Goal: Check status: Check status

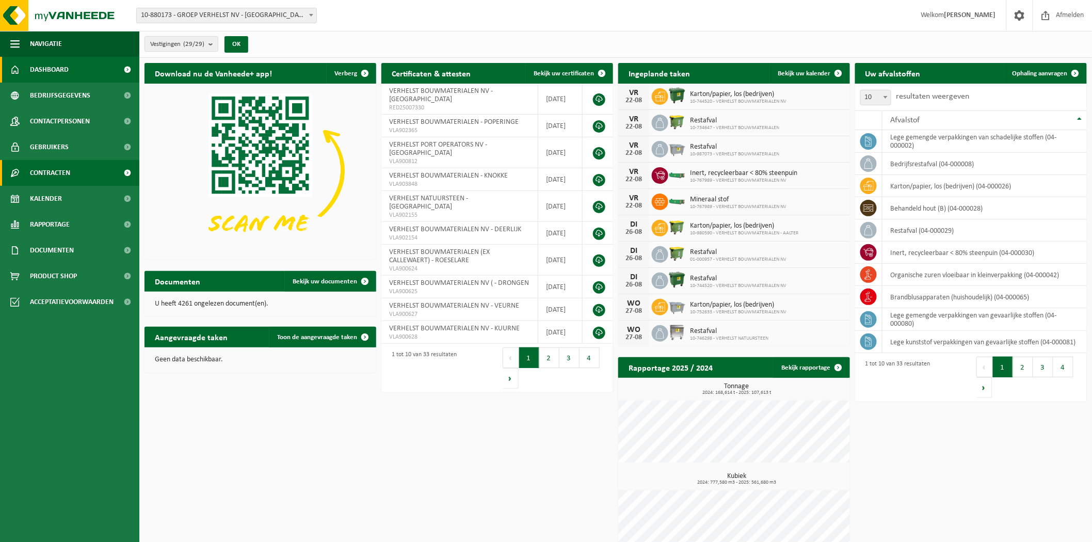
click at [58, 177] on span "Contracten" at bounding box center [50, 173] width 40 height 26
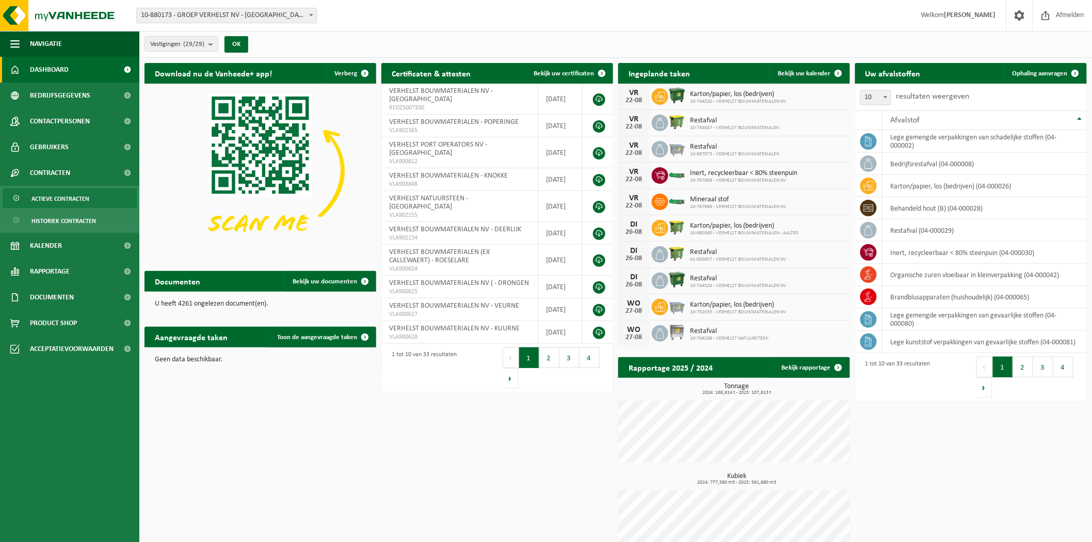
click at [54, 199] on span "Actieve contracten" at bounding box center [60, 199] width 58 height 20
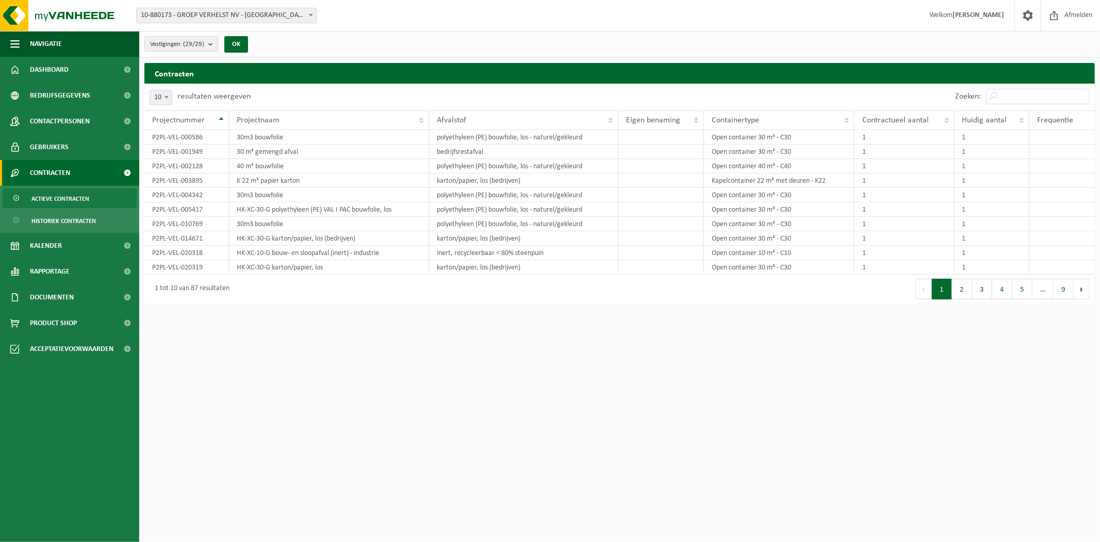
click at [197, 43] on count "(29/29)" at bounding box center [193, 44] width 21 height 7
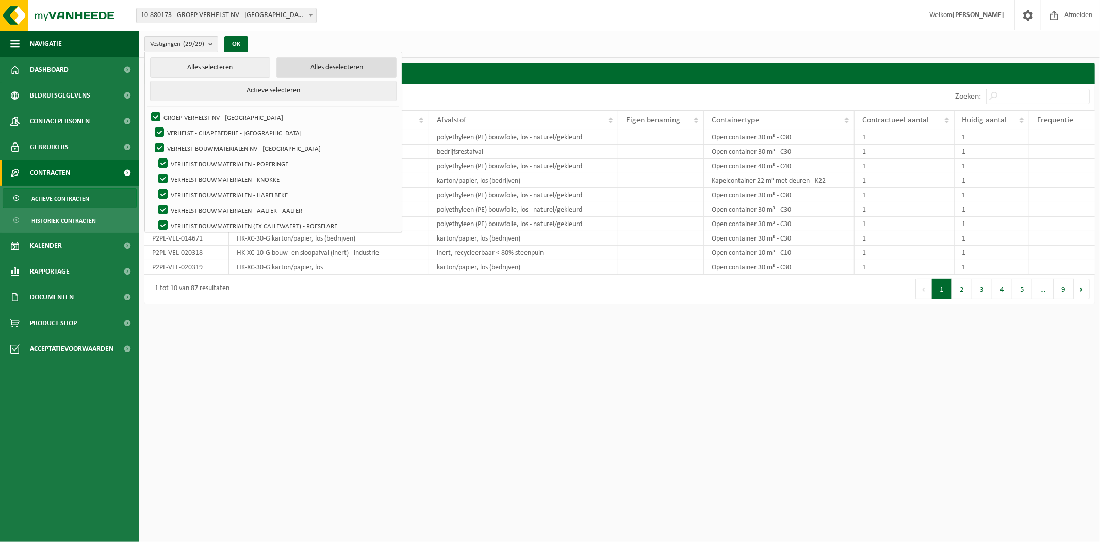
click at [299, 64] on button "Alles deselecteren" at bounding box center [337, 67] width 120 height 21
checkbox input "false"
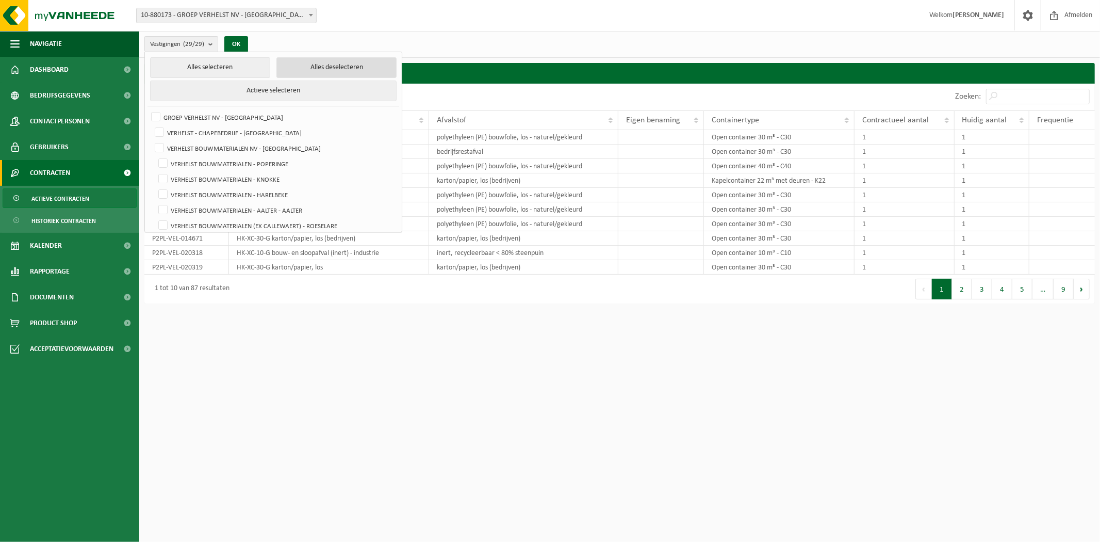
checkbox input "false"
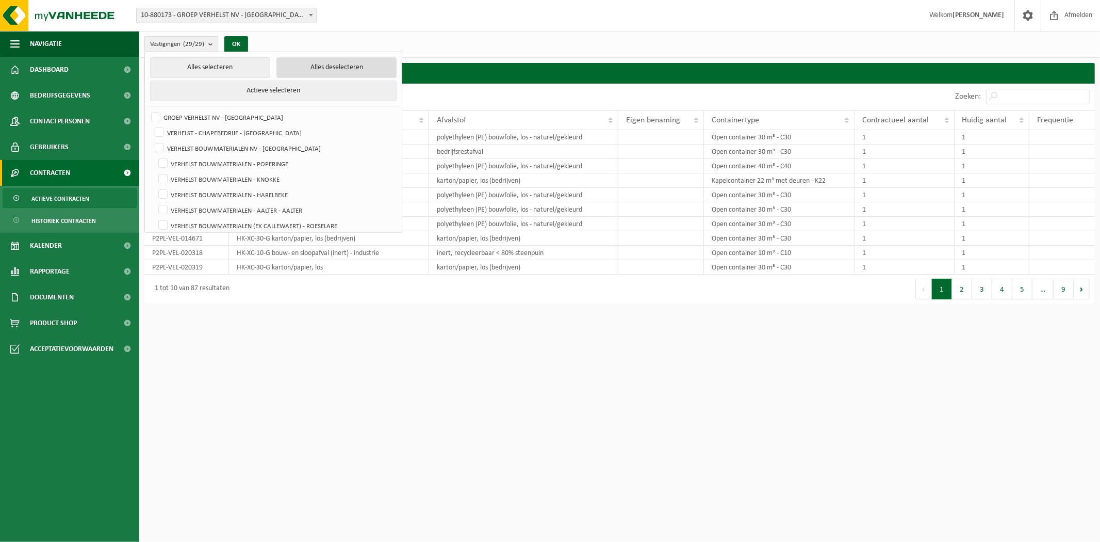
checkbox input "false"
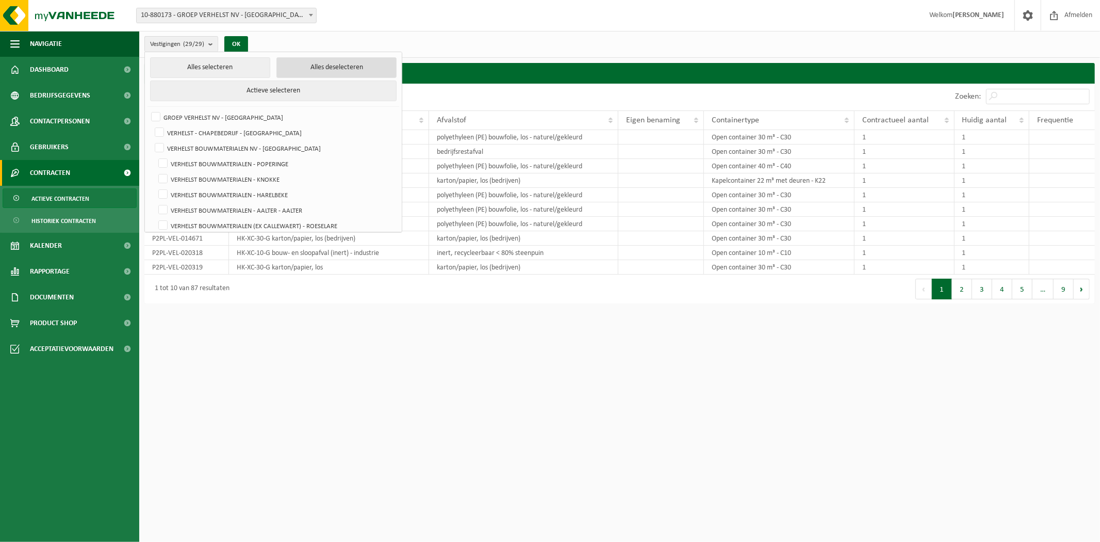
checkbox input "false"
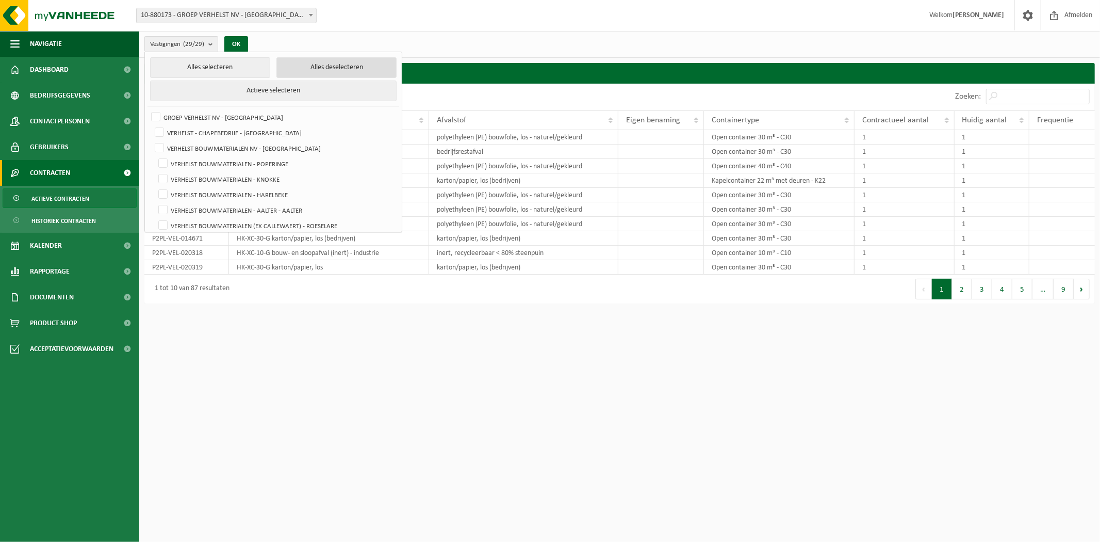
checkbox input "false"
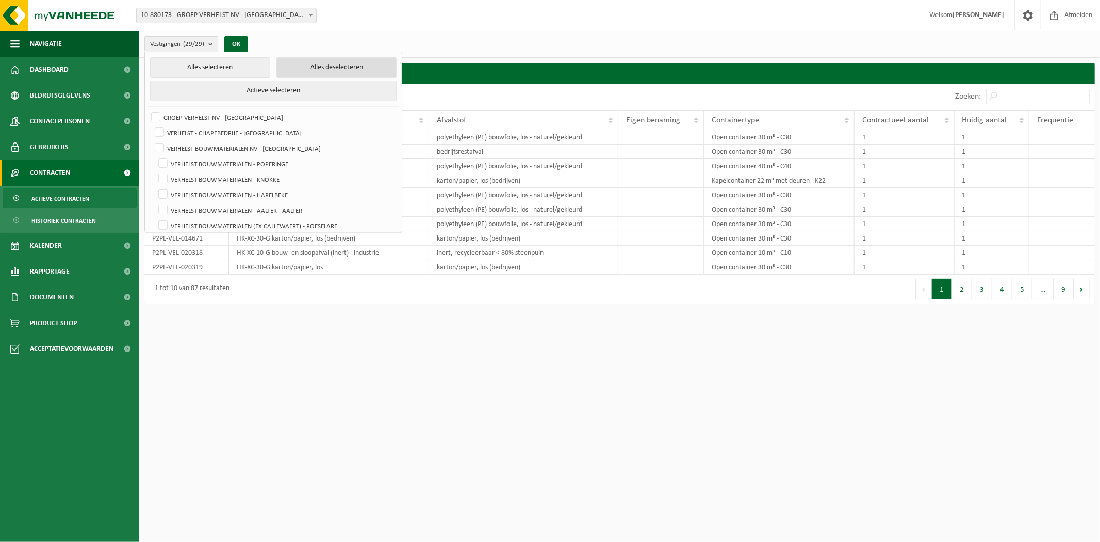
checkbox input "false"
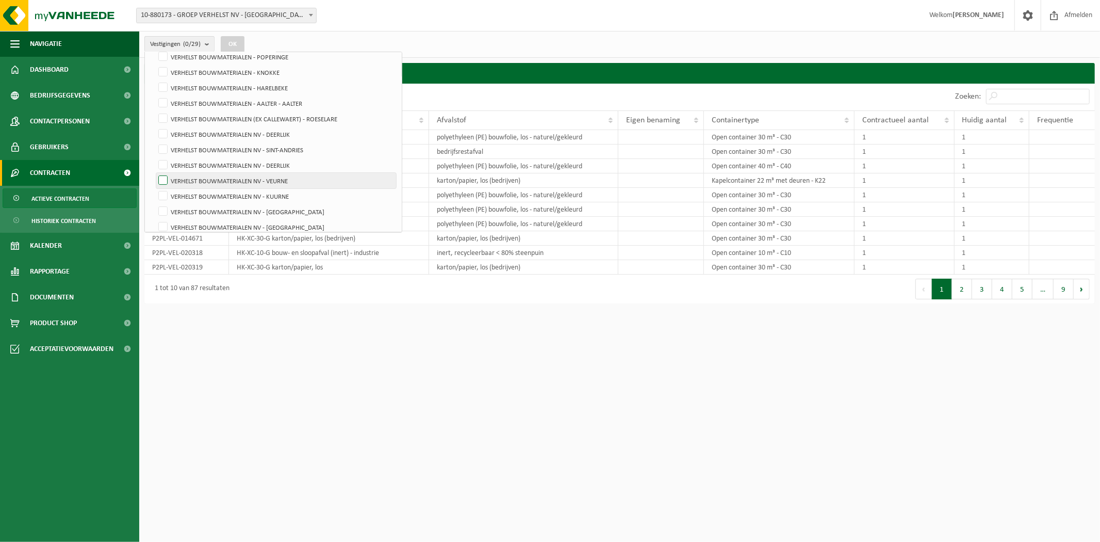
scroll to position [115, 0]
click at [302, 182] on label "VERHELST BOUWMATERIALEN NV - KUURNE" at bounding box center [276, 188] width 240 height 15
click at [155, 181] on input "VERHELST BOUWMATERIALEN NV - KUURNE" at bounding box center [154, 180] width 1 height 1
checkbox input "true"
click at [240, 45] on button "OK" at bounding box center [233, 44] width 24 height 17
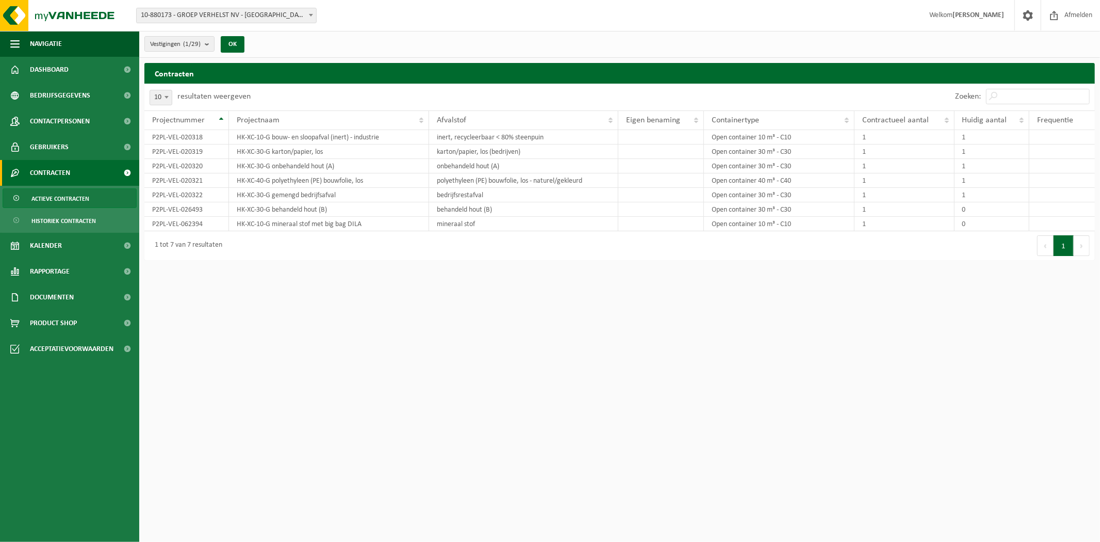
click at [435, 396] on html "Vestiging: 10-880173 - GROEP VERHELST NV - OOSTENDE 10-850822 - VERHELST - CHAP…" at bounding box center [550, 271] width 1100 height 542
drag, startPoint x: 695, startPoint y: 349, endPoint x: 1088, endPoint y: 383, distance: 394.1
click at [695, 349] on html "Vestiging: 10-880173 - GROEP VERHELST NV - OOSTENDE 10-850822 - VERHELST - CHAP…" at bounding box center [550, 271] width 1100 height 542
click at [57, 245] on span "Kalender" at bounding box center [46, 246] width 32 height 26
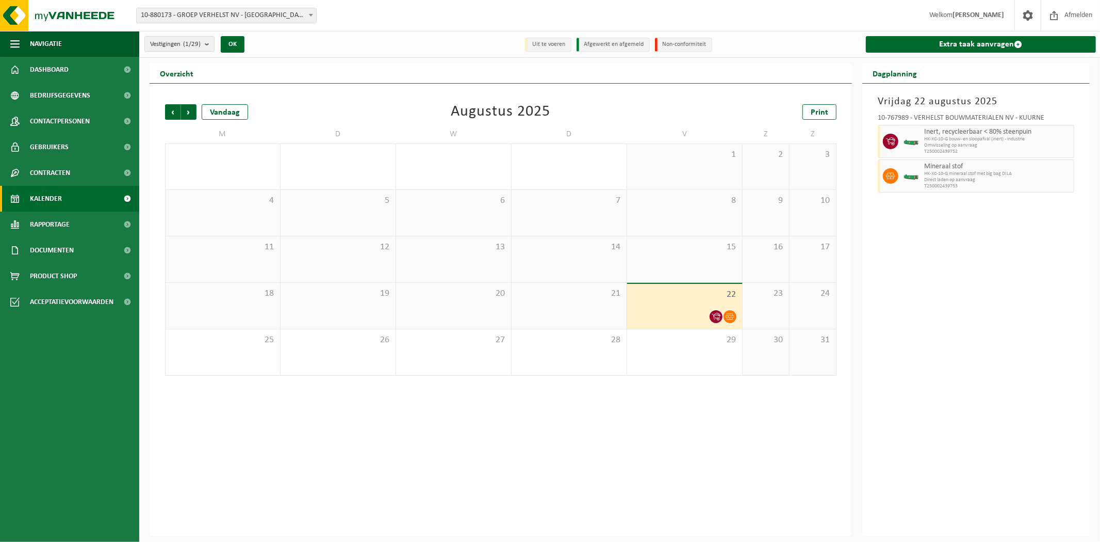
click at [685, 310] on div at bounding box center [684, 317] width 105 height 14
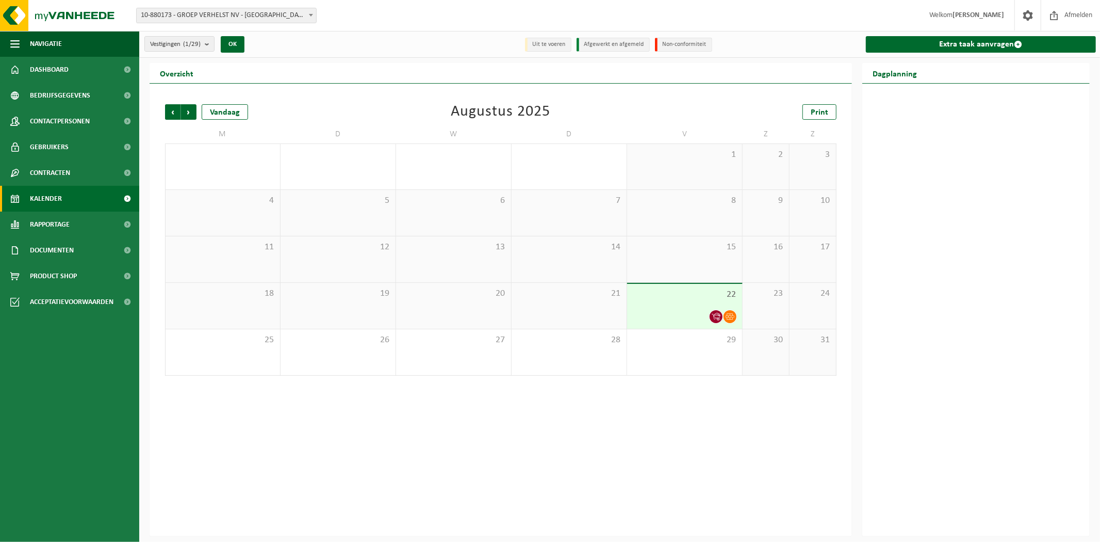
click at [687, 311] on div at bounding box center [684, 317] width 105 height 14
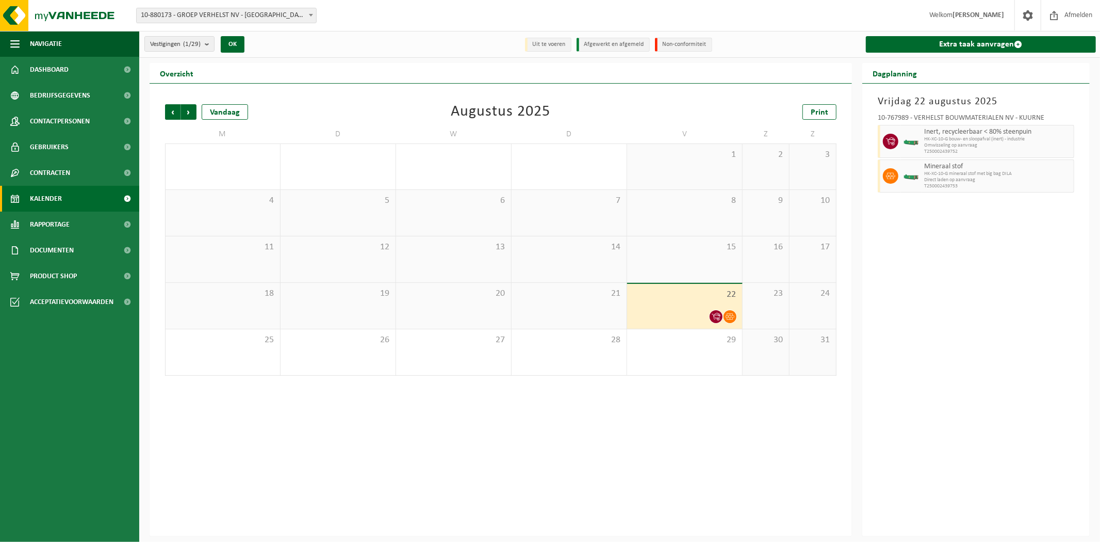
click at [950, 133] on span "Inert, recycleerbaar < 80% steenpuin" at bounding box center [997, 132] width 147 height 8
click at [949, 176] on span "HK-XC-10-G mineraal stof met big bag DILA" at bounding box center [997, 174] width 147 height 6
